Goal: Task Accomplishment & Management: Manage account settings

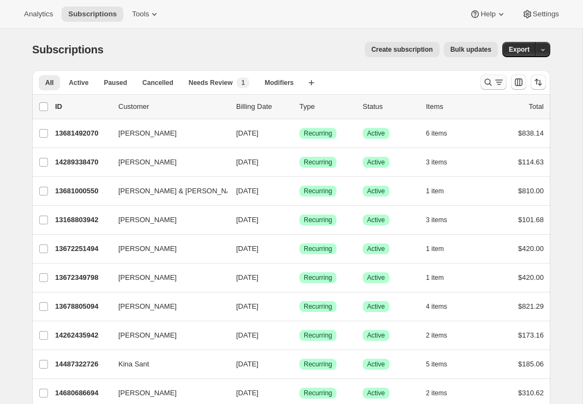
click at [491, 84] on icon "Search and filter results" at bounding box center [487, 82] width 11 height 11
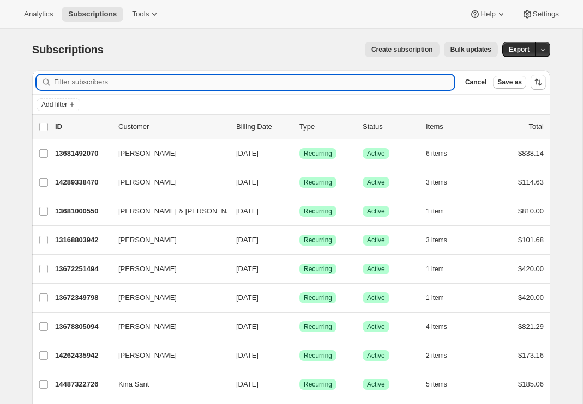
paste input "Jeff Palfrey"
type input "Jeff Palfrey"
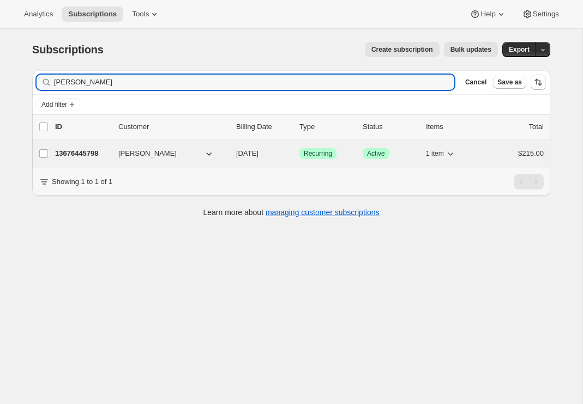
click at [81, 156] on p "13676445798" at bounding box center [82, 153] width 55 height 11
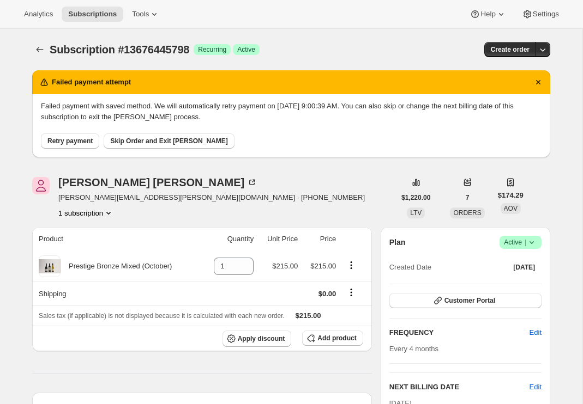
click at [66, 141] on span "Retry payment" at bounding box center [69, 141] width 45 height 9
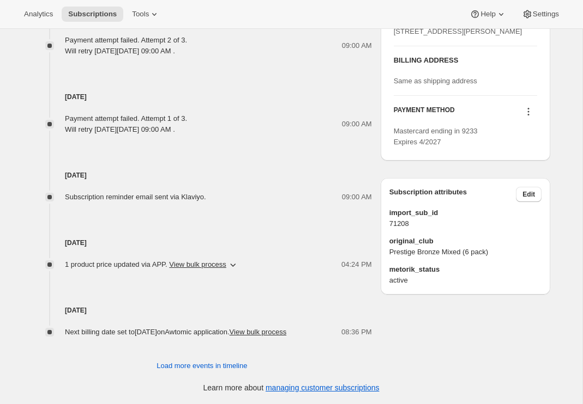
scroll to position [525, 0]
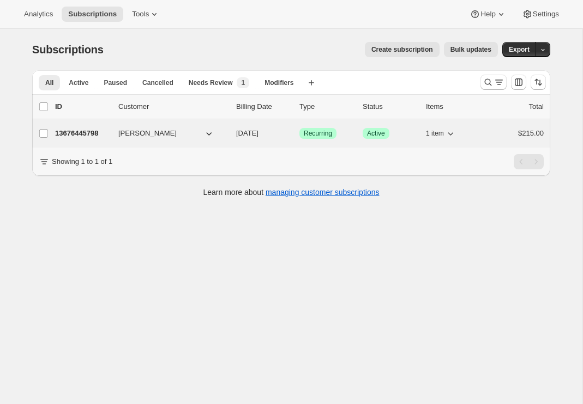
click at [103, 134] on p "13676445798" at bounding box center [82, 133] width 55 height 11
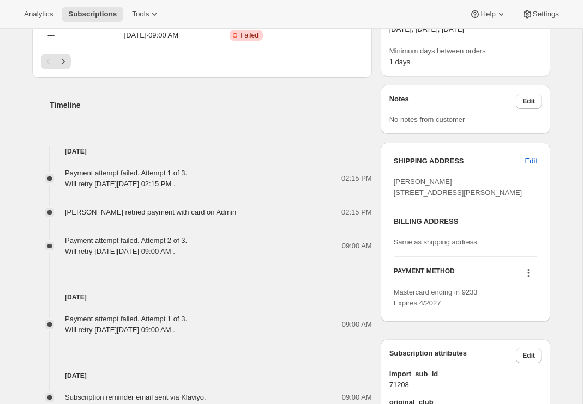
scroll to position [453, 0]
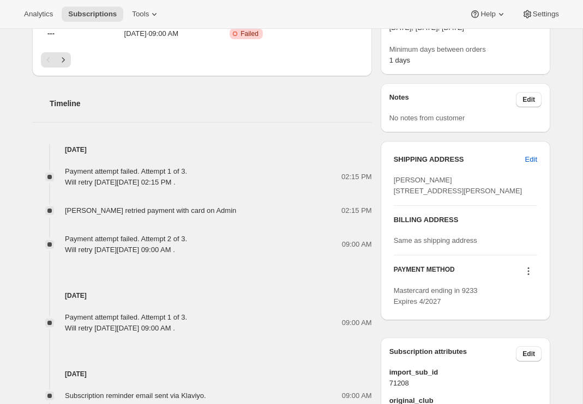
click at [423, 197] on div "[PERSON_NAME] [STREET_ADDRESS][PERSON_NAME]" at bounding box center [465, 186] width 143 height 22
drag, startPoint x: 394, startPoint y: 191, endPoint x: 467, endPoint y: 214, distance: 76.0
click at [467, 197] on div "[PERSON_NAME] [STREET_ADDRESS][PERSON_NAME]" at bounding box center [465, 186] width 143 height 22
copy span "10 Stafford Rd Northcote Point Auckland AUK, 0627"
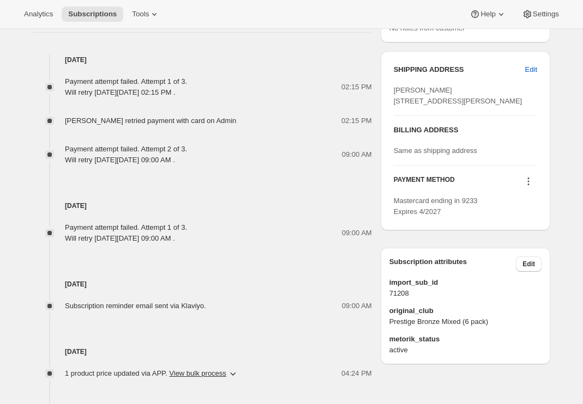
scroll to position [542, 0]
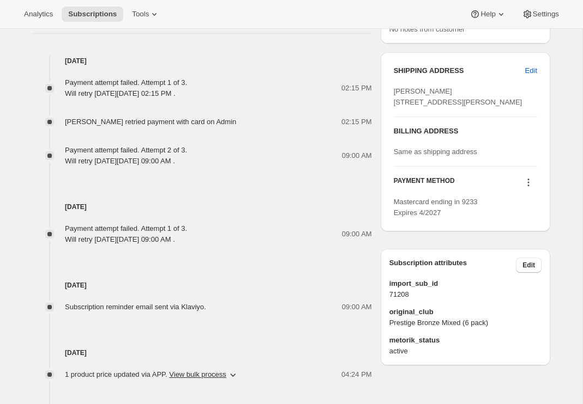
click at [529, 188] on icon at bounding box center [528, 182] width 11 height 11
click at [506, 274] on span "Add credit card" at bounding box center [510, 274] width 47 height 8
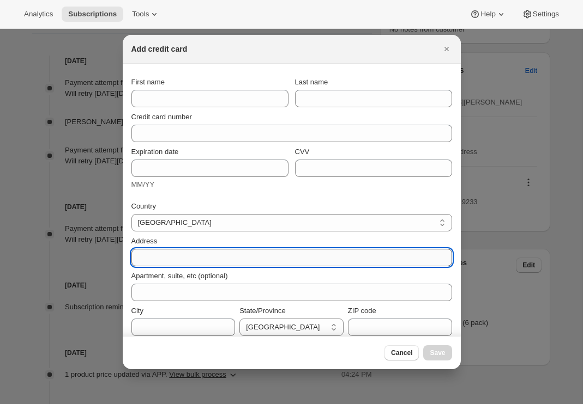
paste input "10 Stafford Rd Northcote Point Auckland AUK, 0627"
click at [306, 256] on input "10 Stafford Rd Northcote Point Auckland AUK, 0627" at bounding box center [291, 257] width 320 height 17
type input "10 Stafford Rd Northcote Point Auckland AUK, 0627"
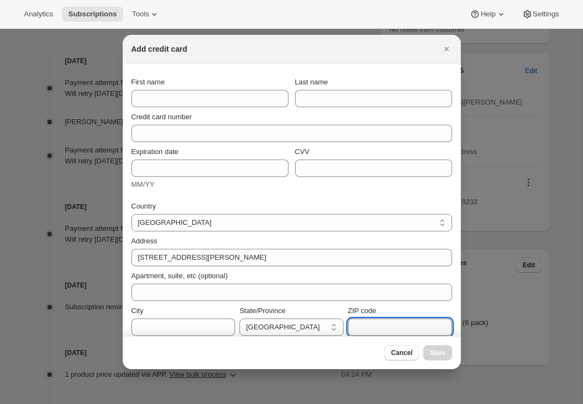
paste input "0627"
type input "0627"
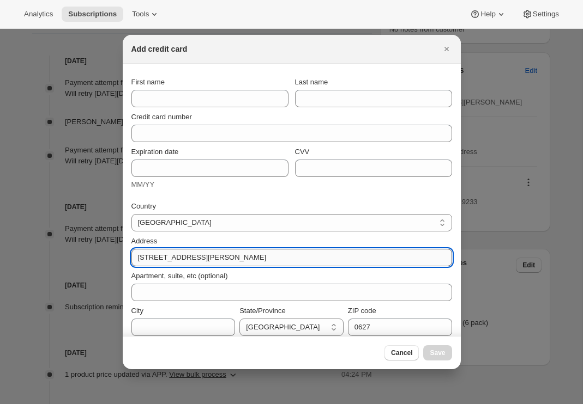
drag, startPoint x: 323, startPoint y: 262, endPoint x: 241, endPoint y: 256, distance: 81.4
click at [241, 256] on input "10 Stafford Rd Northcote Point Auckland AUK, 0627" at bounding box center [291, 257] width 320 height 17
type input "10 Stafford Rd Northcote Point"
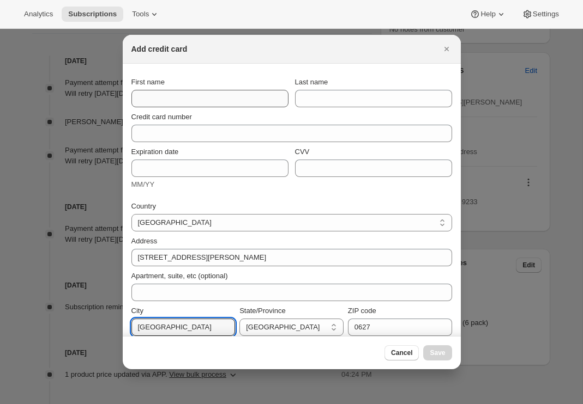
scroll to position [0, 0]
type input "Auckland"
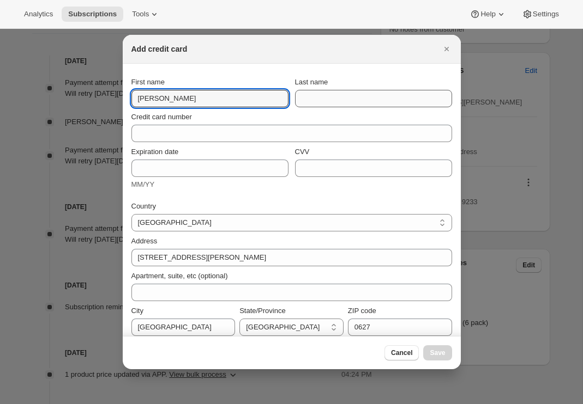
type input "[PERSON_NAME]"
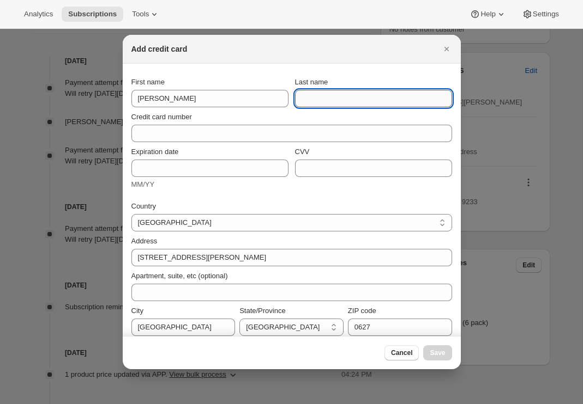
paste input "[PERSON_NAME]"
type input "[PERSON_NAME]"
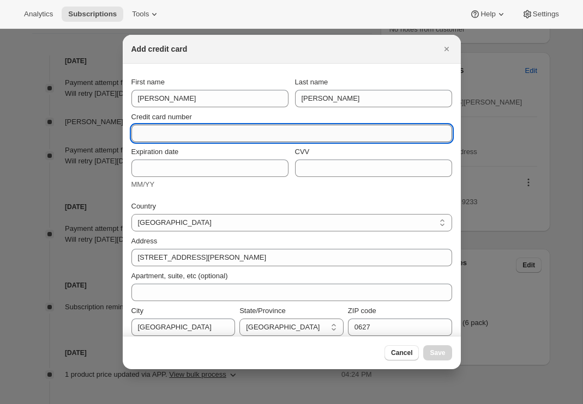
click at [279, 131] on input "Credit card number" at bounding box center [287, 133] width 312 height 17
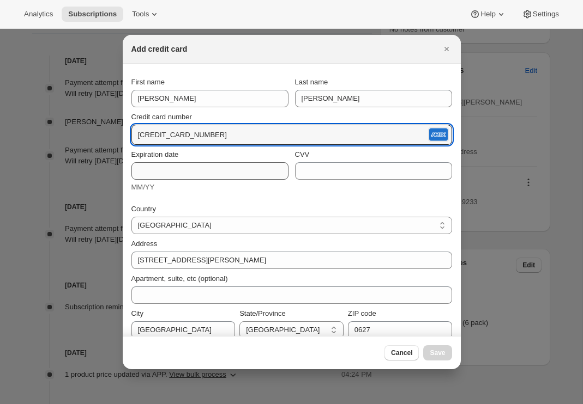
type input "3798 795420 71006"
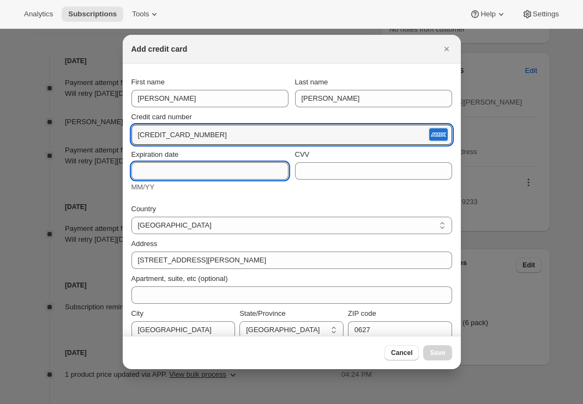
click at [183, 166] on input "Expiration date" at bounding box center [209, 170] width 157 height 17
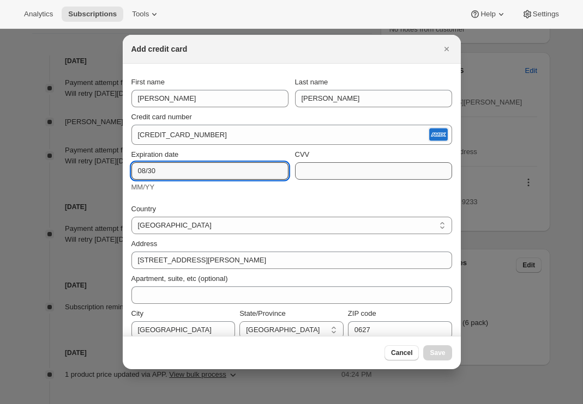
type input "08/30"
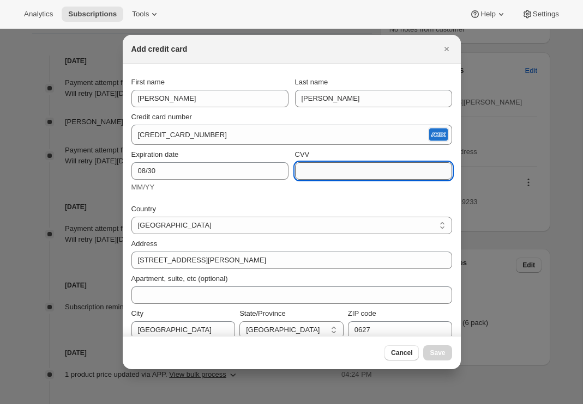
click at [326, 173] on input "CVV" at bounding box center [373, 170] width 157 height 17
type input "4861"
click at [434, 353] on span "Save" at bounding box center [436, 353] width 15 height 9
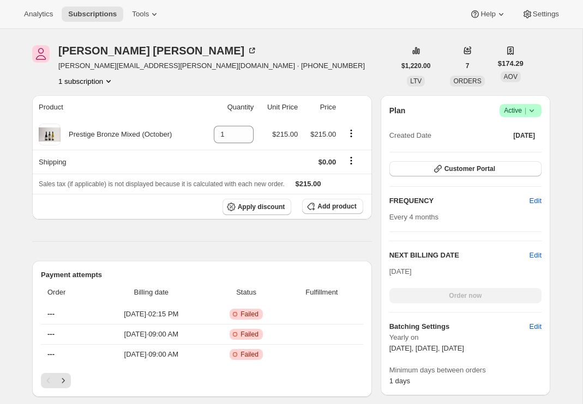
scroll to position [136, 0]
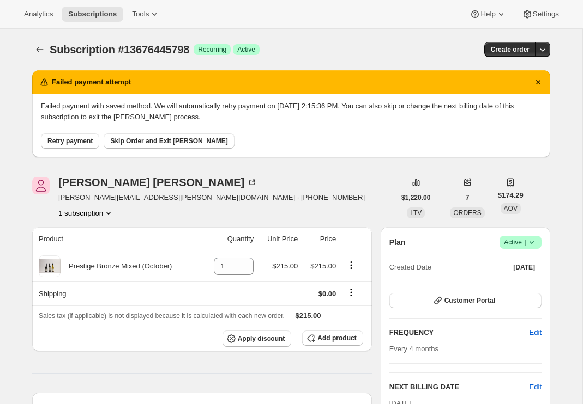
click at [60, 143] on span "Retry payment" at bounding box center [69, 141] width 45 height 9
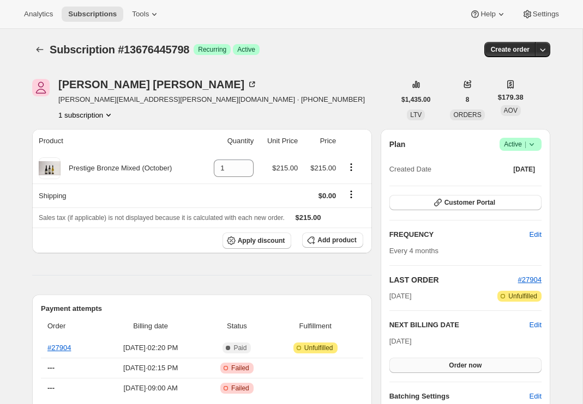
click at [437, 365] on button "Order now" at bounding box center [465, 365] width 152 height 15
click at [438, 362] on button "Click to confirm" at bounding box center [465, 365] width 152 height 15
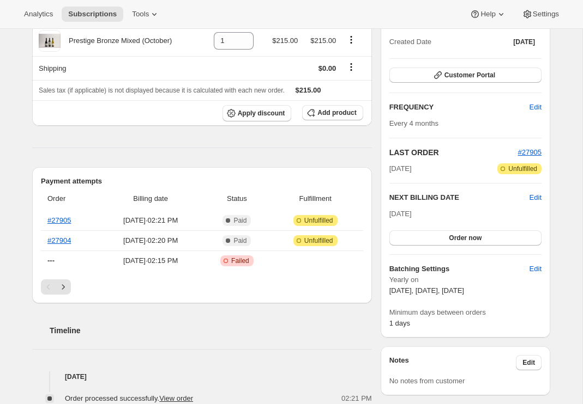
scroll to position [130, 0]
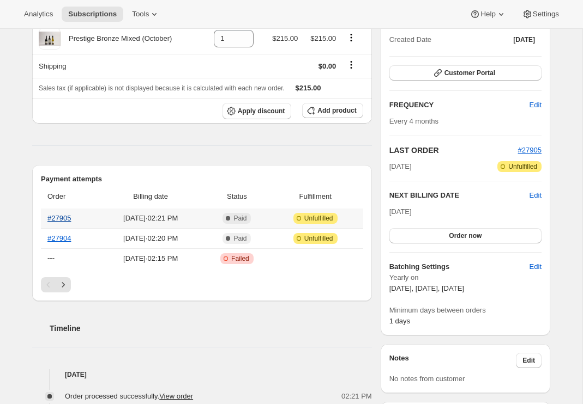
click at [60, 220] on link "#27905" at bounding box center [58, 218] width 23 height 8
